Goal: Task Accomplishment & Management: Manage account settings

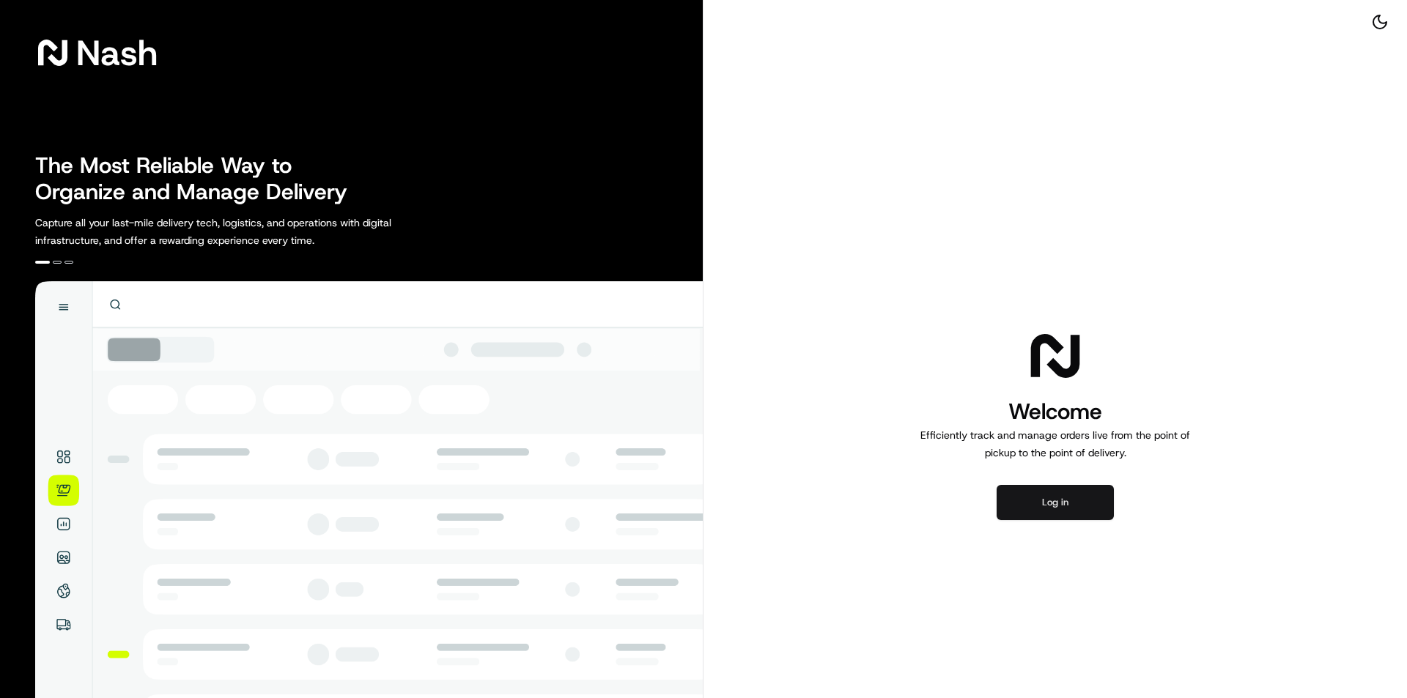
click at [1082, 503] on button "Log in" at bounding box center [1055, 502] width 117 height 35
